Goal: Information Seeking & Learning: Learn about a topic

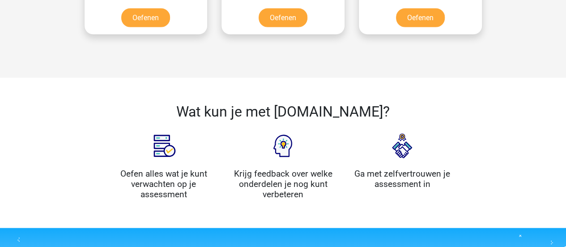
scroll to position [647, 0]
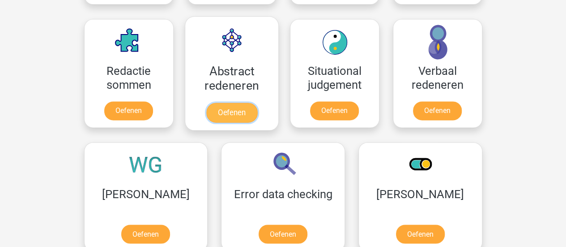
click at [238, 111] on link "Oefenen" at bounding box center [231, 112] width 51 height 20
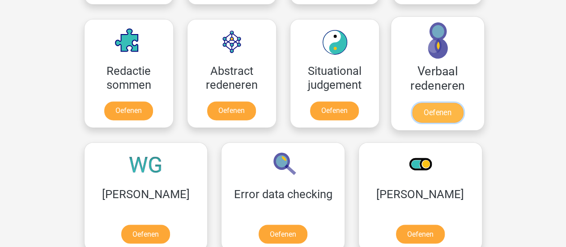
click at [434, 102] on link "Oefenen" at bounding box center [437, 112] width 51 height 20
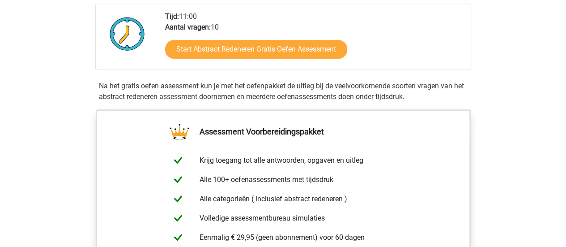
scroll to position [431, 0]
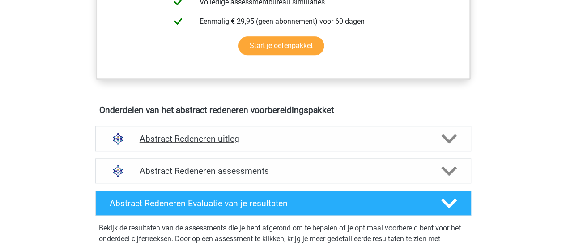
click at [201, 135] on h4 "Abstract Redeneren uitleg" at bounding box center [283, 138] width 287 height 10
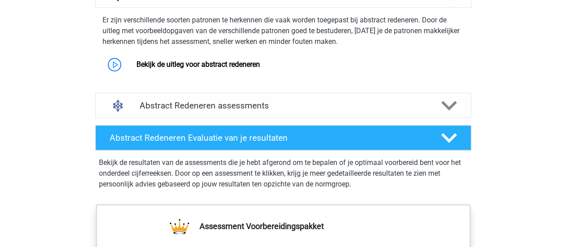
scroll to position [593, 0]
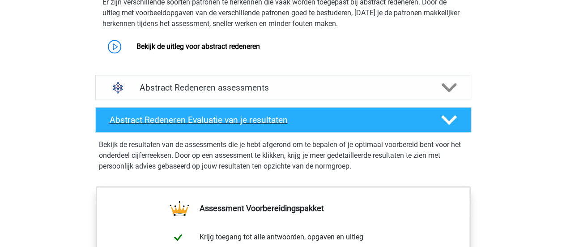
click at [145, 118] on h4 "Abstract Redeneren Evaluatie van je resultaten" at bounding box center [268, 120] width 317 height 10
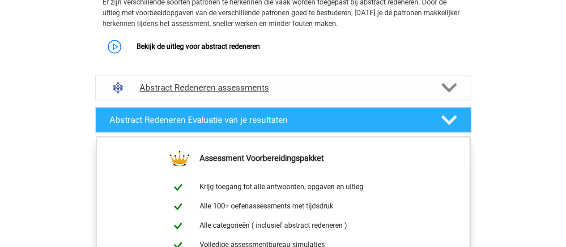
click at [171, 86] on h4 "Abstract Redeneren assessments" at bounding box center [283, 87] width 287 height 10
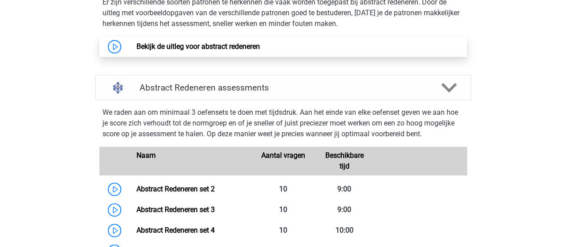
click at [169, 42] on link "Bekijk de uitleg voor abstract redeneren" at bounding box center [199, 46] width 124 height 9
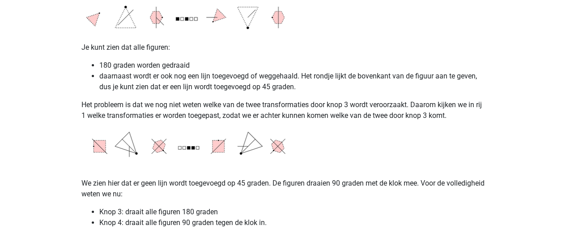
scroll to position [1724, 0]
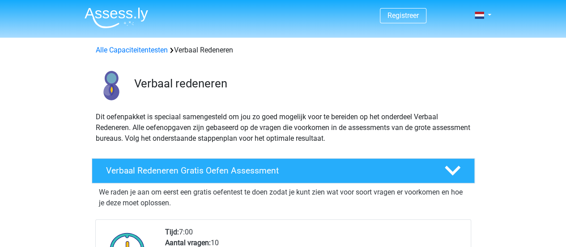
click at [135, 172] on h4 "Verbaal Redeneren Gratis Oefen Assessment" at bounding box center [268, 170] width 324 height 10
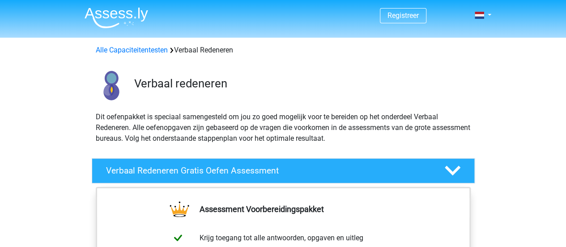
scroll to position [216, 0]
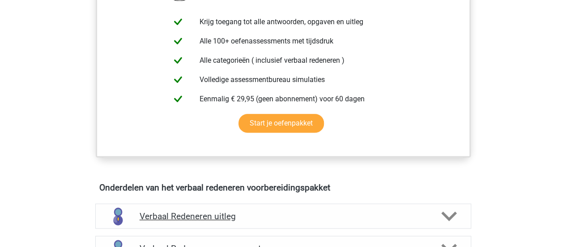
click at [146, 218] on h4 "Verbaal Redeneren uitleg" at bounding box center [283, 216] width 287 height 10
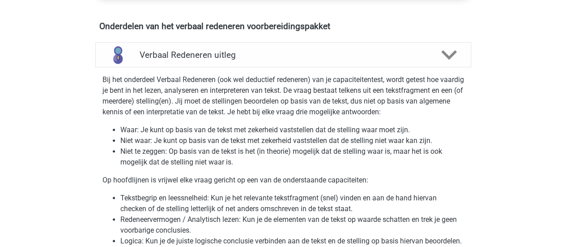
scroll to position [395, 0]
